Goal: Task Accomplishment & Management: Use online tool/utility

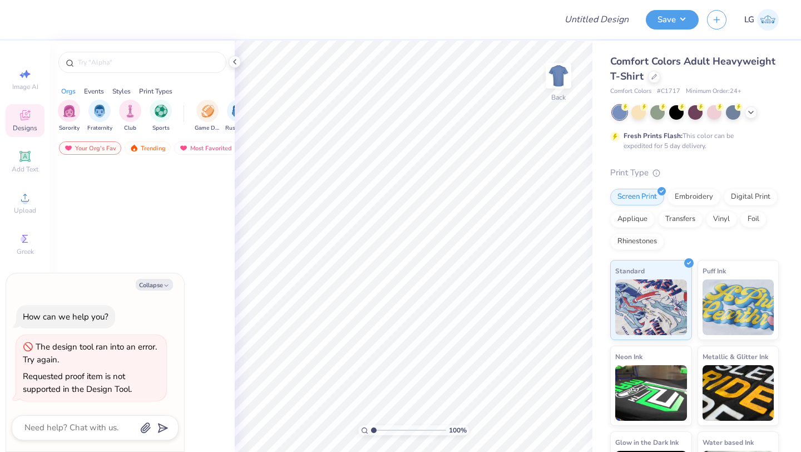
type textarea "x"
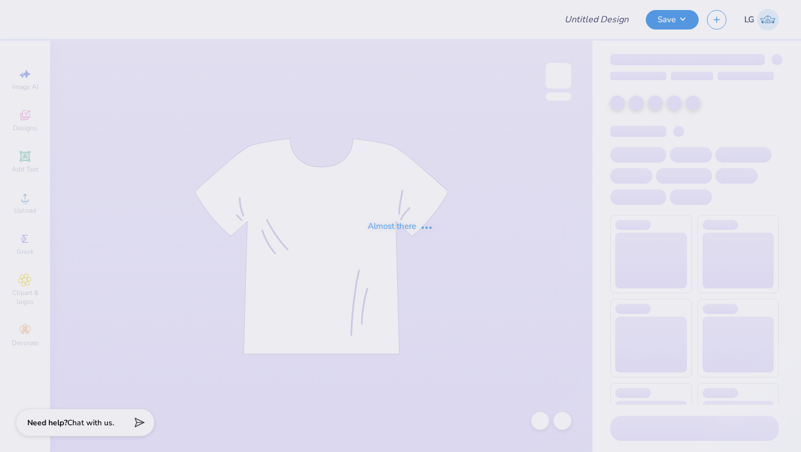
type input "RPE"
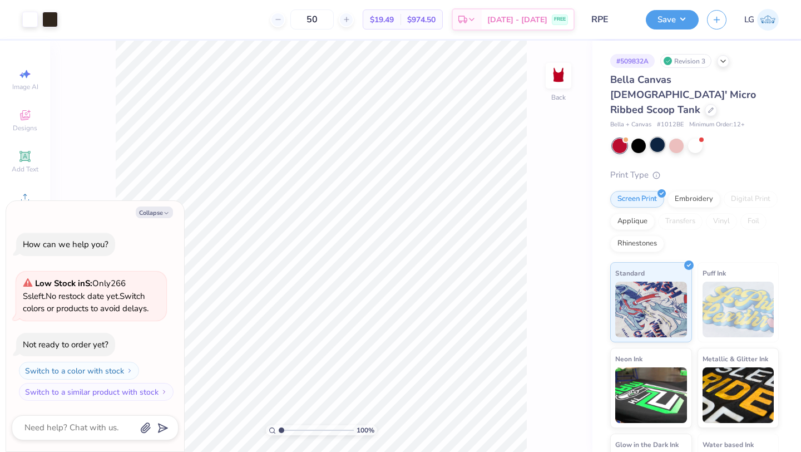
click at [656, 137] on div at bounding box center [657, 144] width 14 height 14
click at [45, 22] on div at bounding box center [50, 19] width 16 height 16
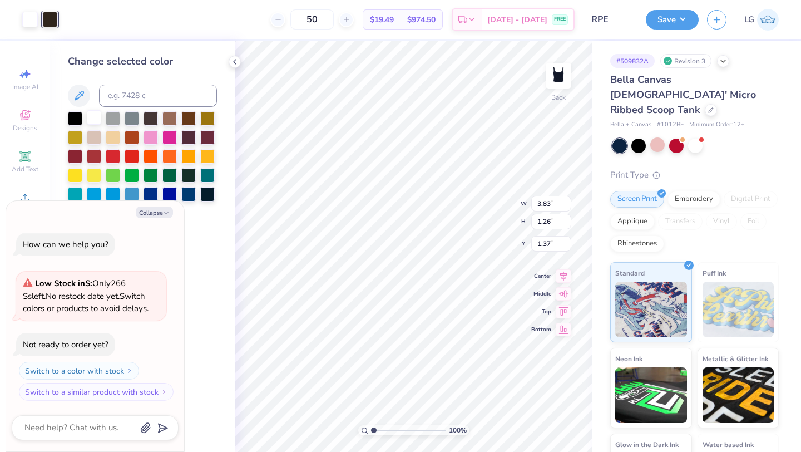
click at [95, 121] on div at bounding box center [94, 117] width 14 height 14
click at [26, 23] on div at bounding box center [30, 20] width 16 height 16
click at [164, 211] on icon "button" at bounding box center [166, 213] width 7 height 7
type textarea "x"
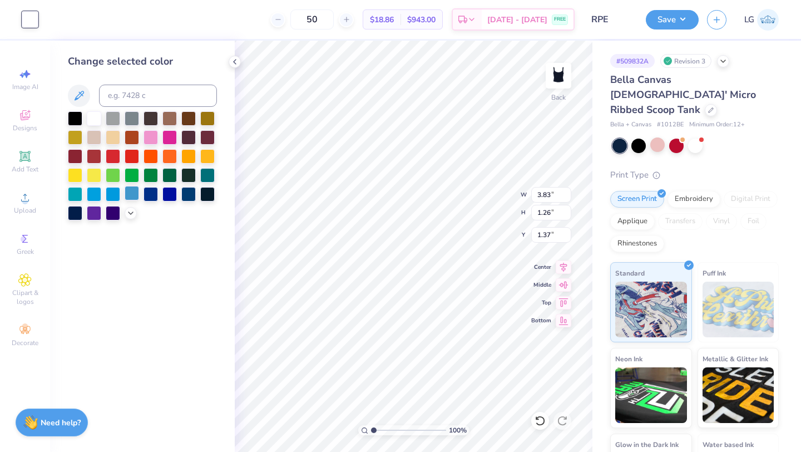
click at [135, 190] on div at bounding box center [132, 193] width 14 height 14
click at [129, 216] on icon at bounding box center [130, 211] width 9 height 9
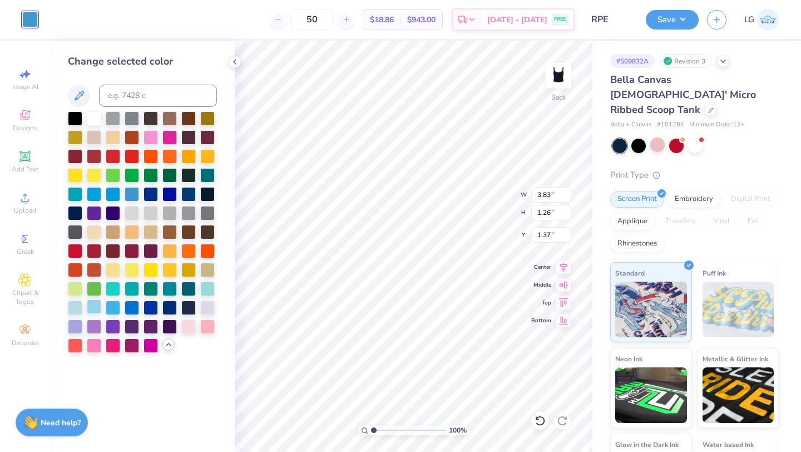
click at [87, 306] on div at bounding box center [94, 306] width 14 height 14
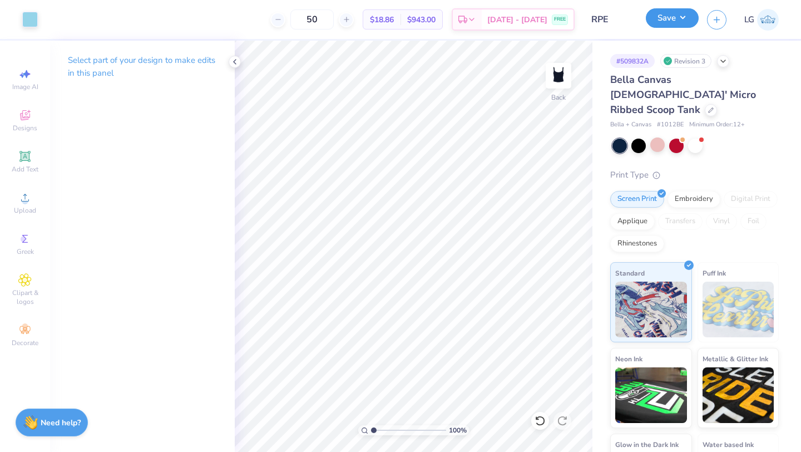
click at [654, 15] on button "Save" at bounding box center [672, 17] width 53 height 19
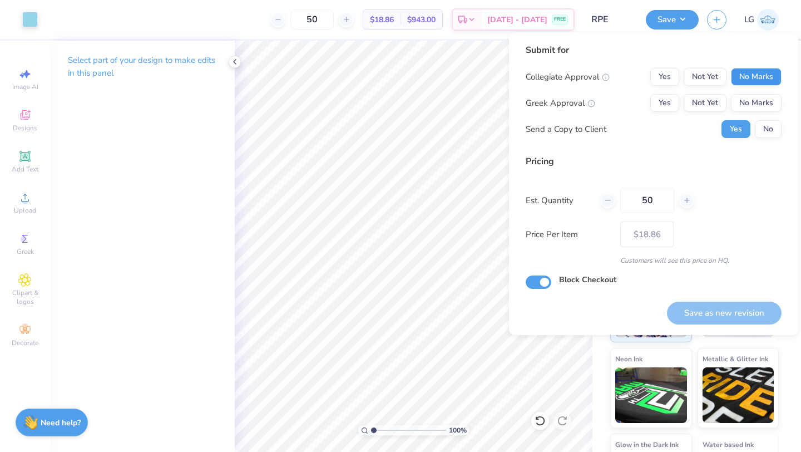
click at [742, 80] on button "No Marks" at bounding box center [756, 77] width 51 height 18
click at [759, 117] on div "Collegiate Approval Yes Not Yet No Marks Greek Approval Yes Not Yet No Marks Se…" at bounding box center [654, 103] width 256 height 70
click at [766, 109] on button "No Marks" at bounding box center [756, 103] width 51 height 18
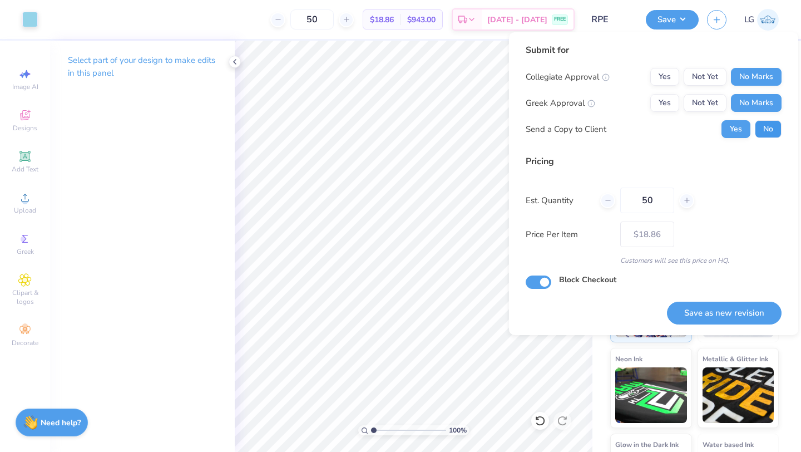
click at [766, 134] on button "No" at bounding box center [768, 129] width 27 height 18
click at [706, 311] on button "Save as new revision" at bounding box center [724, 312] width 115 height 23
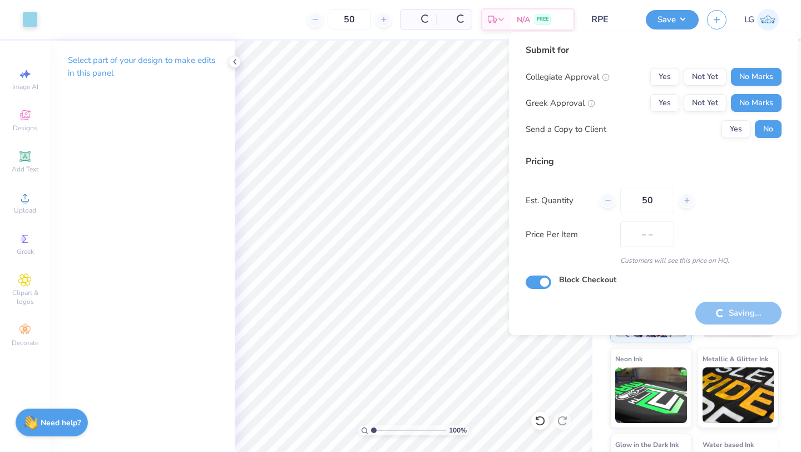
type input "$18.86"
